Goal: Find specific page/section: Find specific page/section

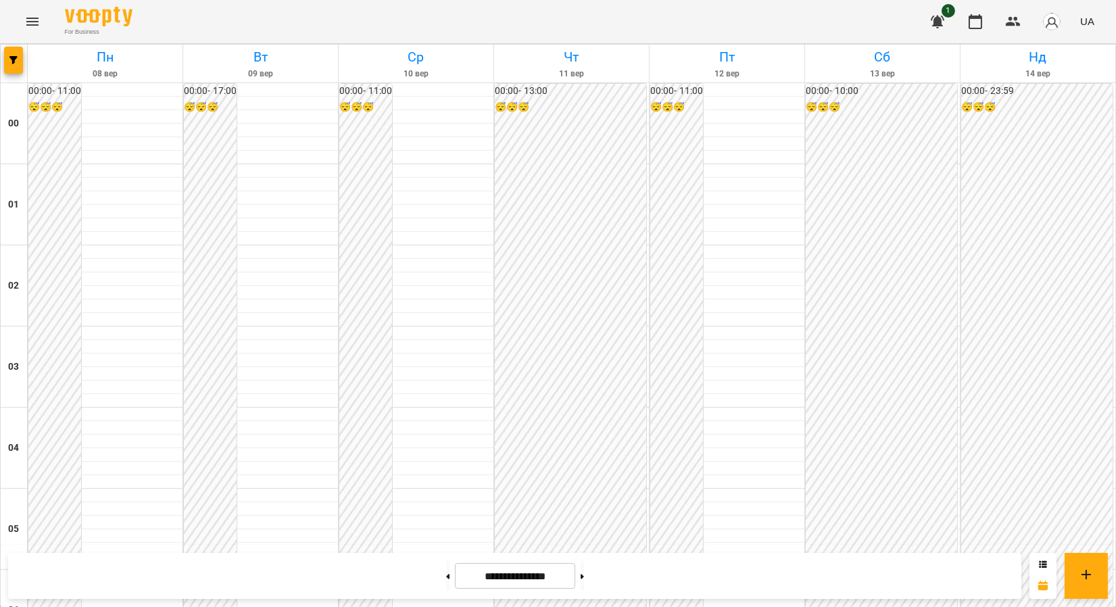
scroll to position [1483, 0]
click at [41, 26] on button "Menu" at bounding box center [32, 21] width 32 height 32
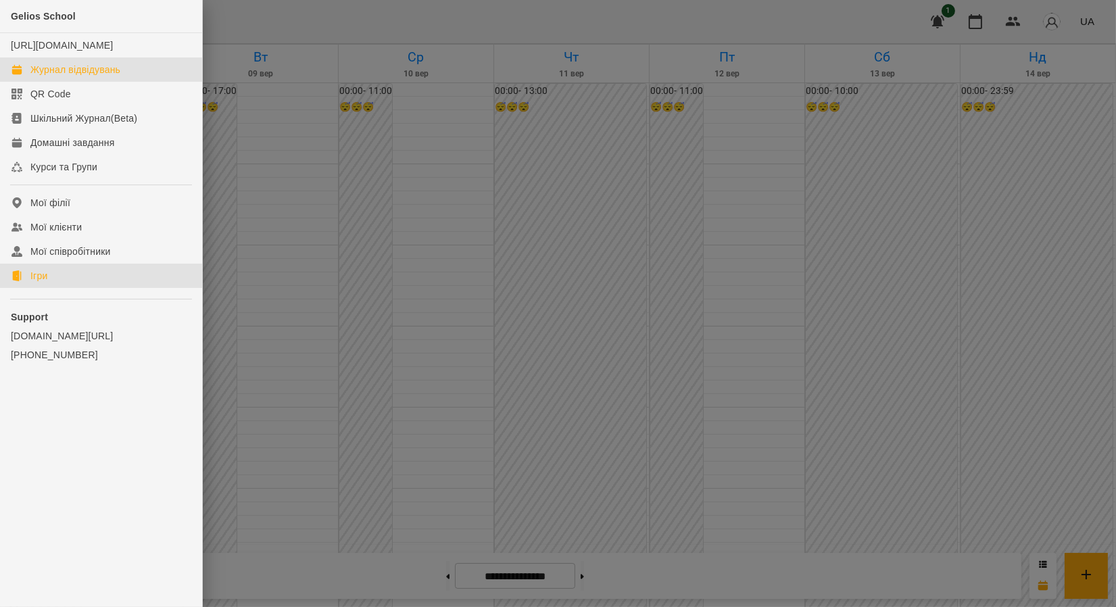
click at [27, 288] on link "Ігри" at bounding box center [101, 276] width 202 height 24
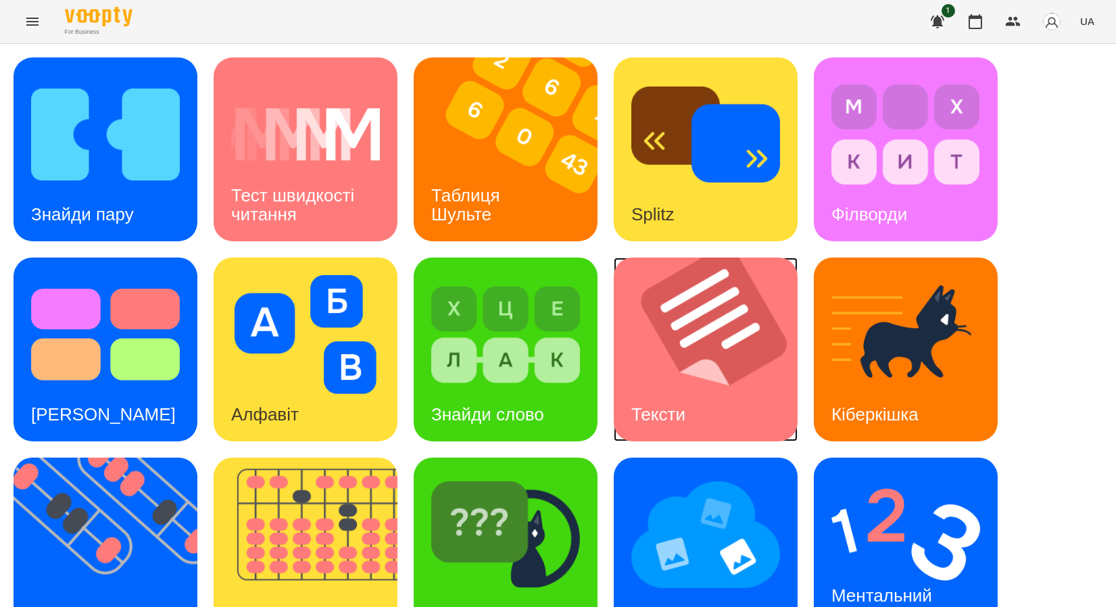
click at [728, 359] on img at bounding box center [714, 349] width 201 height 184
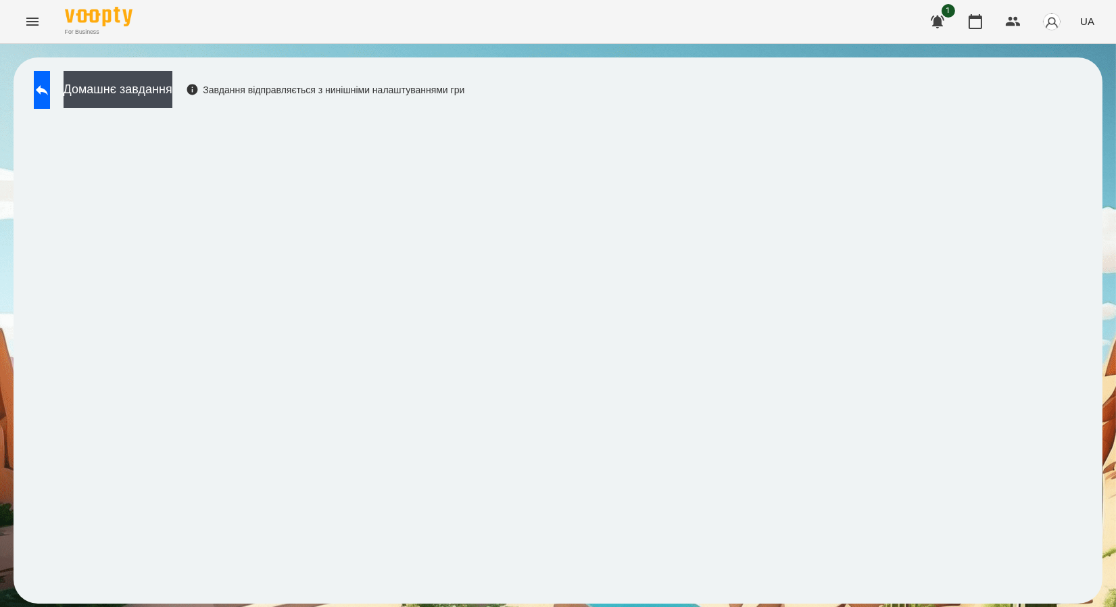
click at [34, 20] on icon "Menu" at bounding box center [32, 22] width 16 height 16
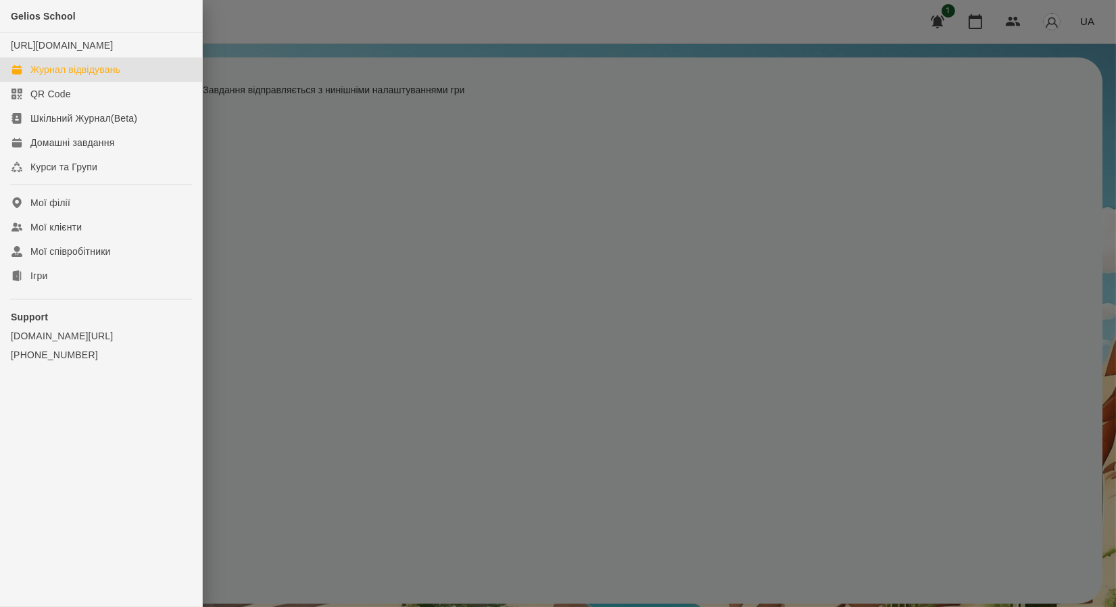
click at [82, 76] on div "Журнал відвідувань" at bounding box center [75, 70] width 90 height 14
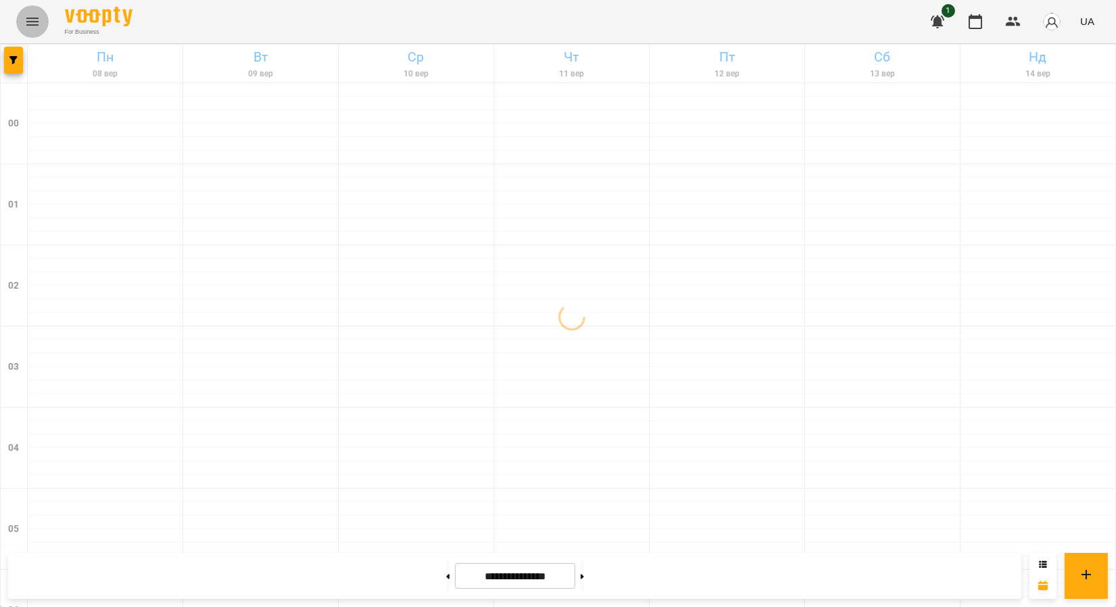
click at [33, 14] on icon "Menu" at bounding box center [32, 22] width 16 height 16
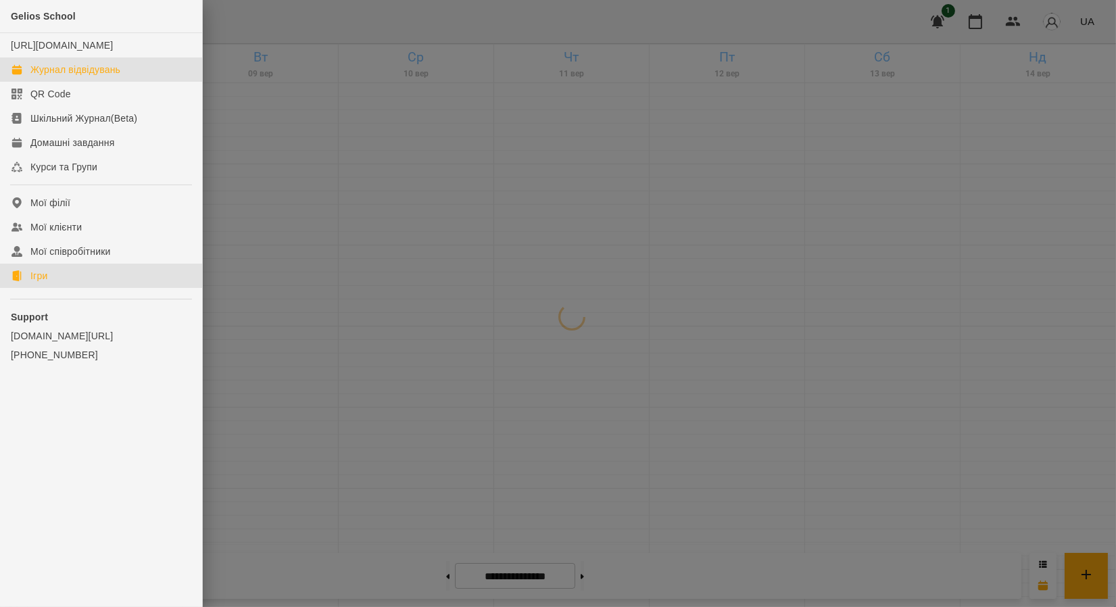
click at [41, 282] on div "Ігри" at bounding box center [38, 276] width 17 height 14
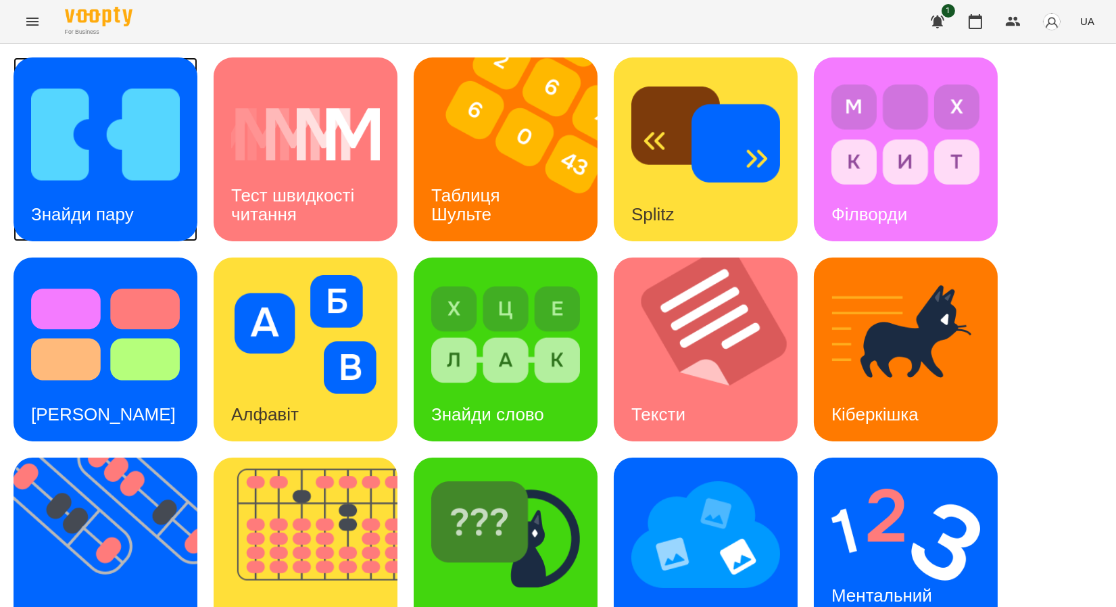
click at [116, 115] on img at bounding box center [105, 134] width 149 height 119
click at [41, 25] on button "Menu" at bounding box center [32, 21] width 32 height 32
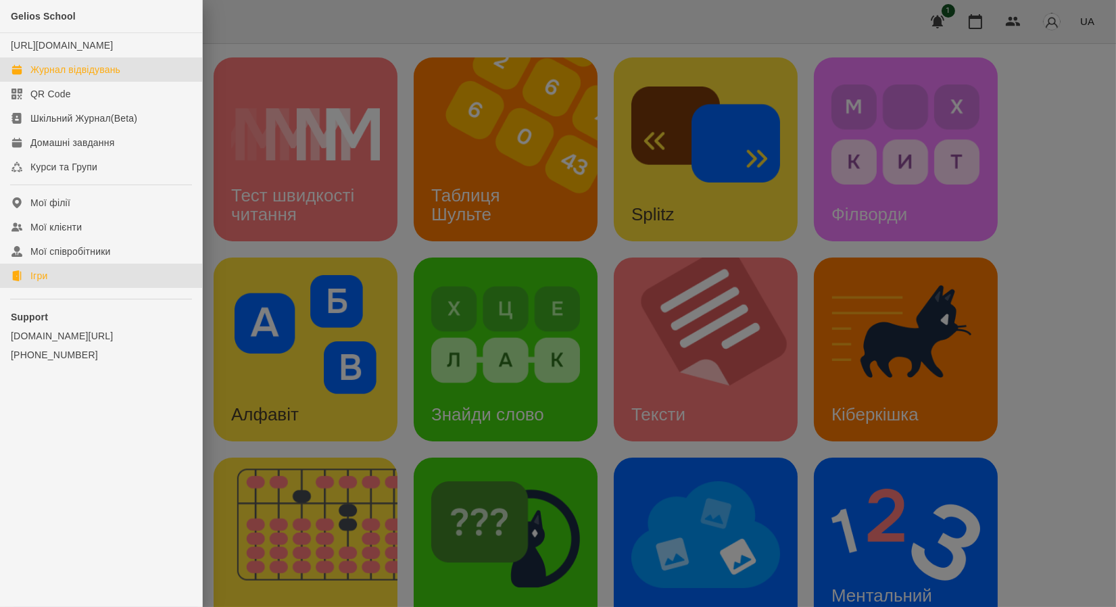
click at [74, 82] on link "Журнал відвідувань" at bounding box center [101, 69] width 202 height 24
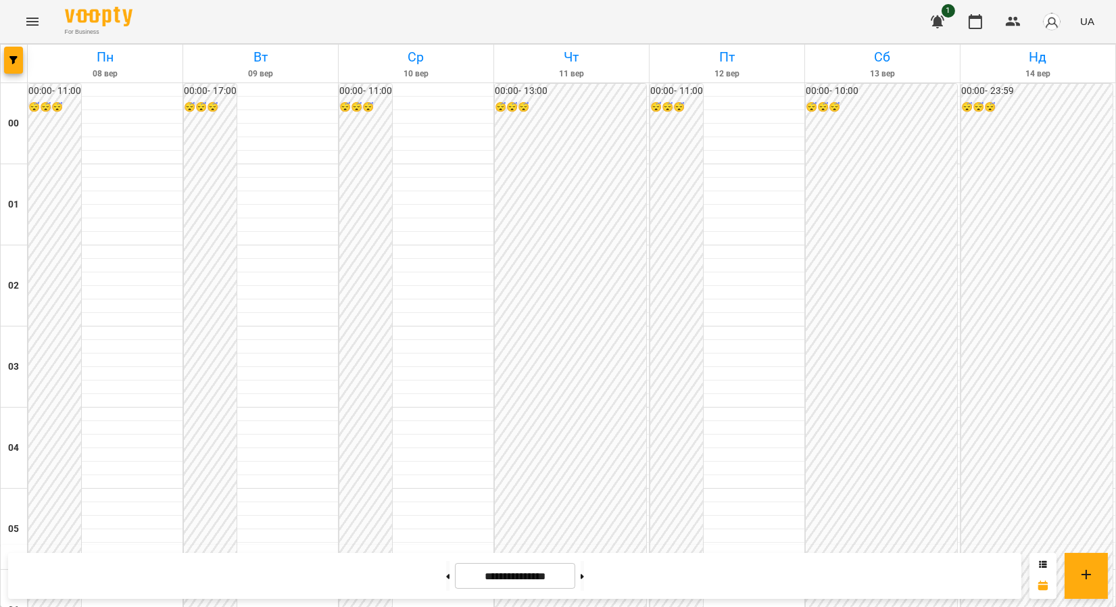
scroll to position [1461, 0]
click at [26, 28] on icon "Menu" at bounding box center [32, 22] width 16 height 16
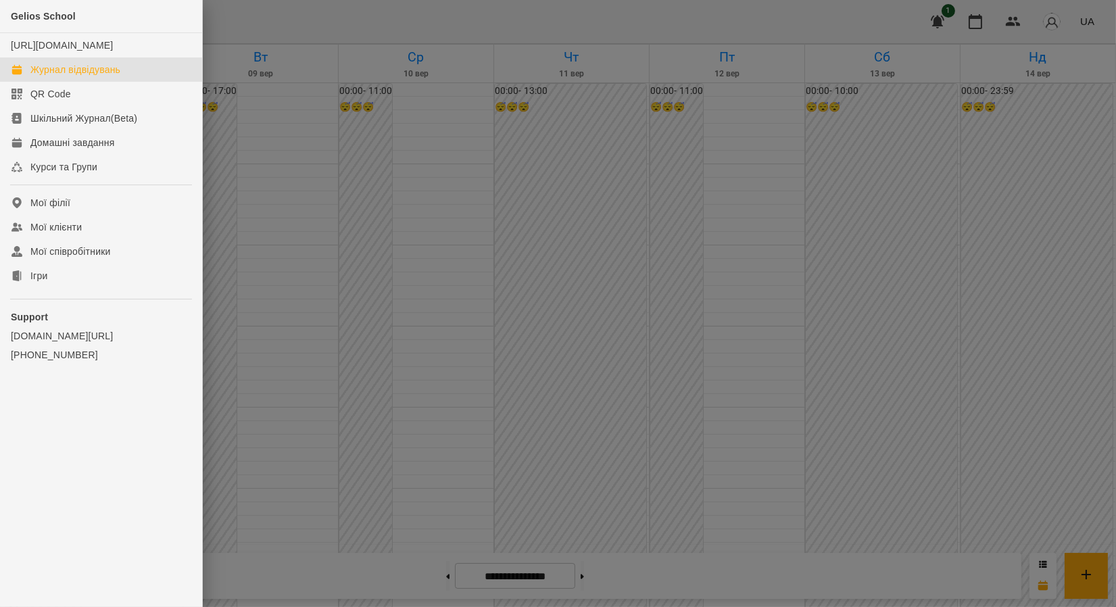
click at [44, 82] on link "Журнал відвідувань" at bounding box center [101, 69] width 202 height 24
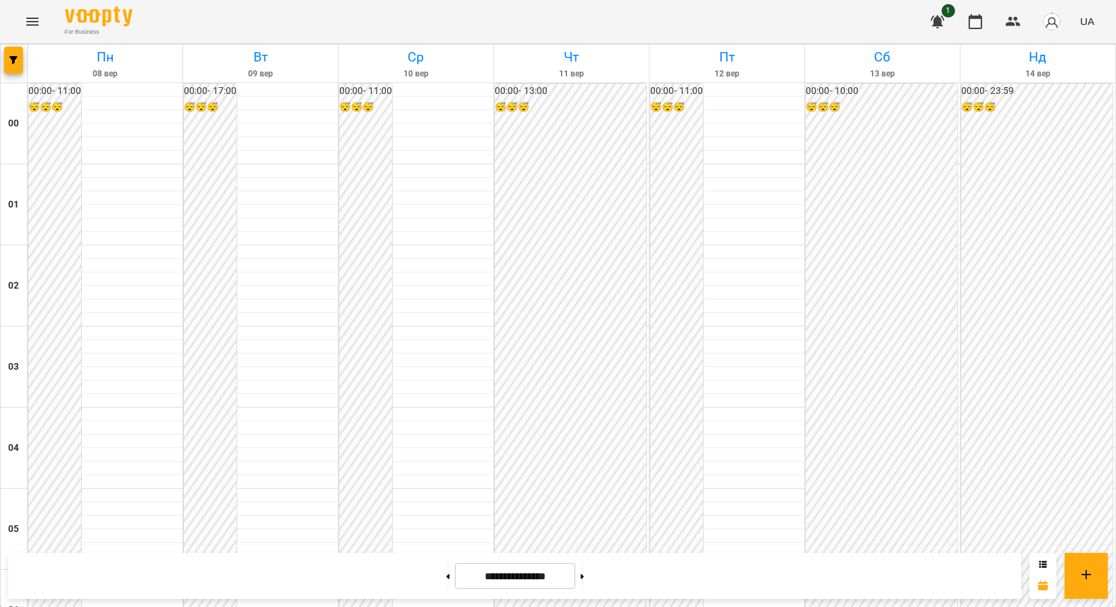
scroll to position [1483, 0]
click at [584, 572] on button at bounding box center [581, 576] width 3 height 30
type input "**********"
